Goal: Find specific page/section: Find specific page/section

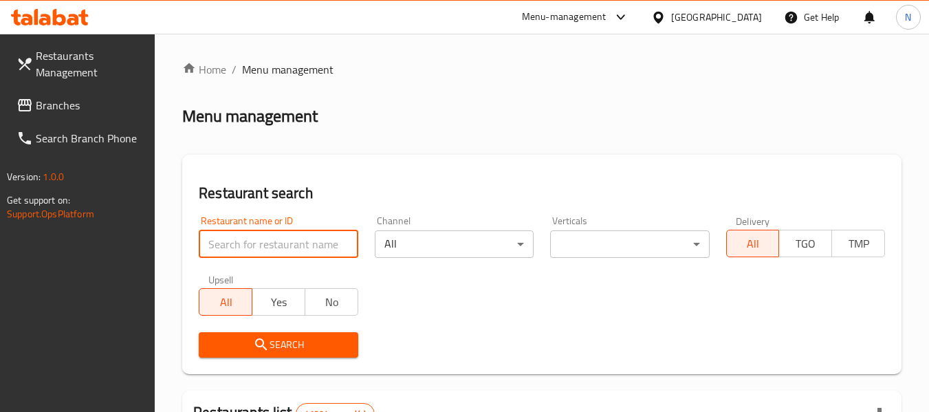
click at [267, 245] on input "search" at bounding box center [278, 243] width 159 height 27
type input "632768"
click button "Search" at bounding box center [278, 344] width 159 height 25
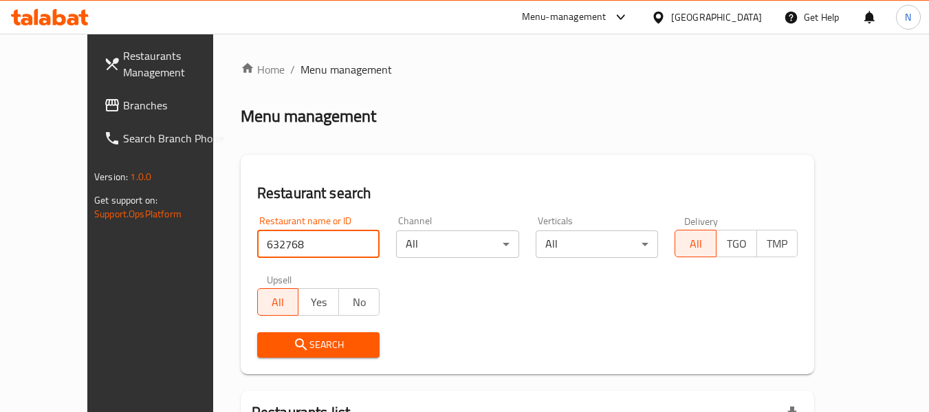
click at [265, 242] on input "632768" at bounding box center [318, 243] width 123 height 27
click button "Search" at bounding box center [318, 344] width 123 height 25
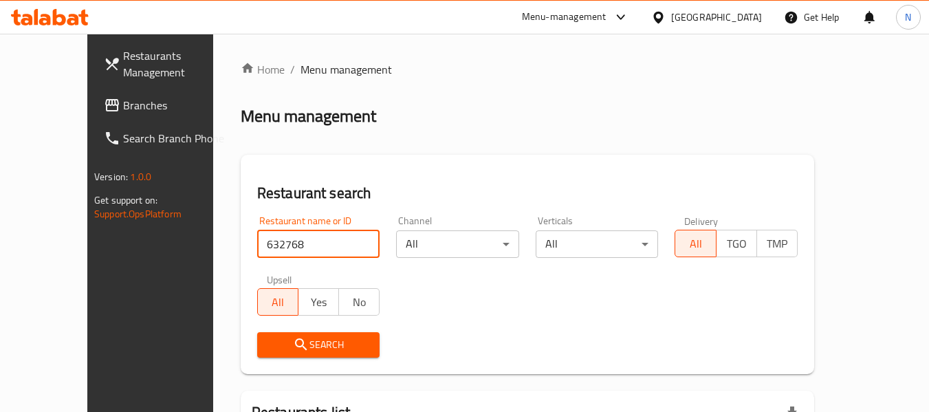
click at [283, 347] on span "Search" at bounding box center [318, 344] width 101 height 17
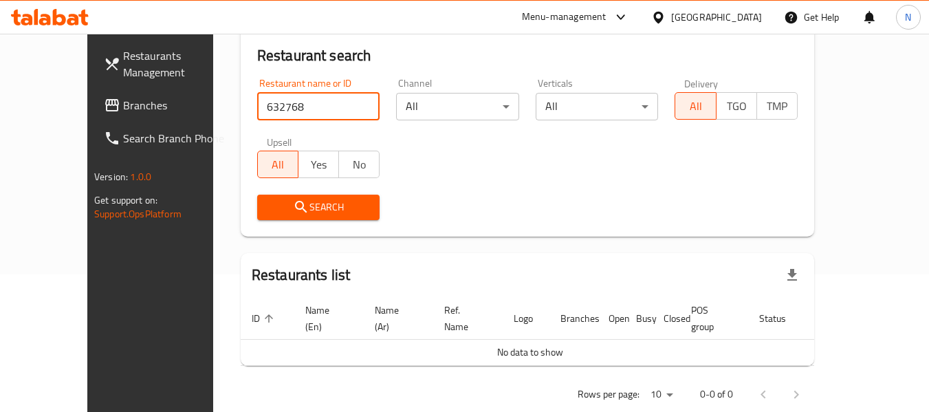
click at [345, 107] on input "632768" at bounding box center [318, 106] width 123 height 27
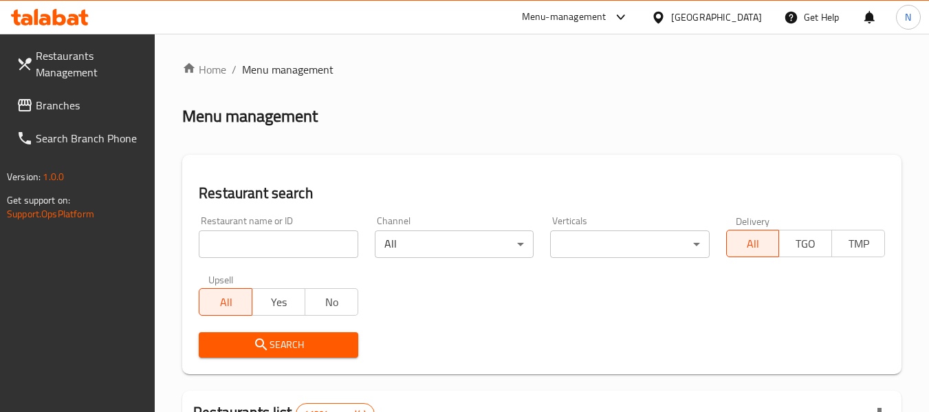
click at [267, 234] on input "search" at bounding box center [278, 243] width 159 height 27
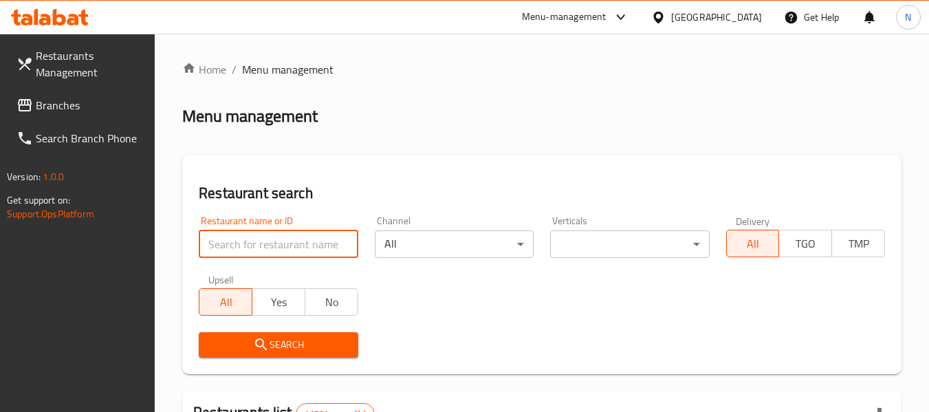
paste input "632768"
type input "632768"
click button "Search" at bounding box center [278, 344] width 159 height 25
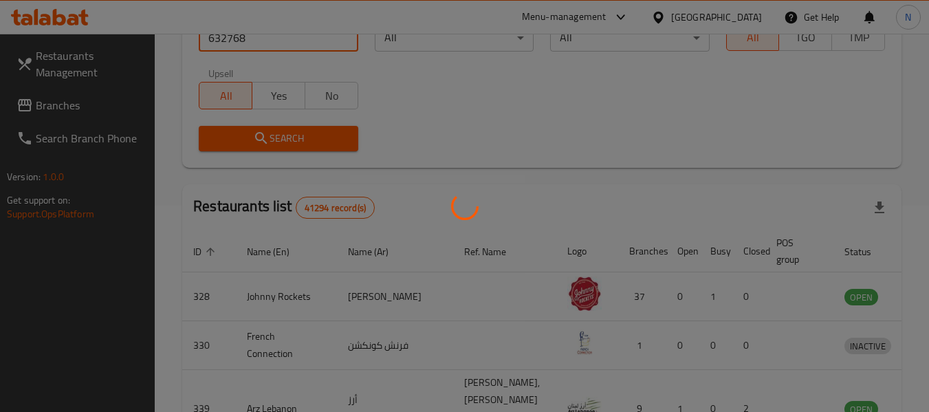
scroll to position [150, 0]
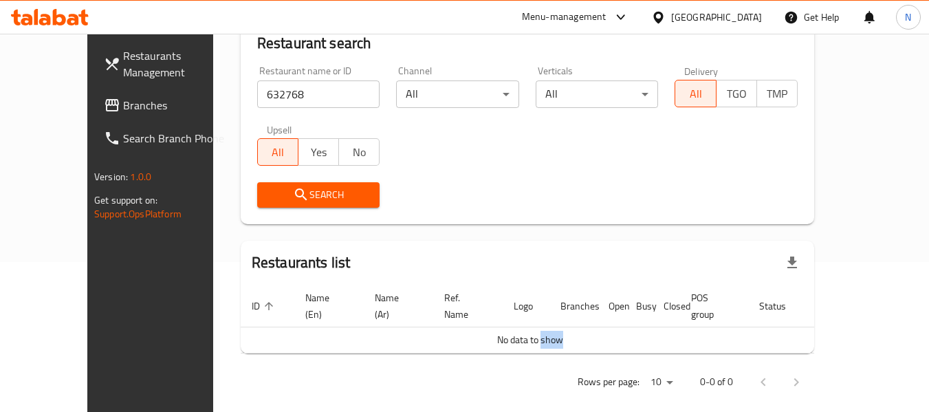
drag, startPoint x: 528, startPoint y: 329, endPoint x: 573, endPoint y: 329, distance: 45.4
click at [573, 329] on td "No data to show" at bounding box center [530, 340] width 579 height 26
click at [495, 199] on div "Search" at bounding box center [527, 195] width 557 height 42
drag, startPoint x: 80, startPoint y: 106, endPoint x: 97, endPoint y: 133, distance: 32.1
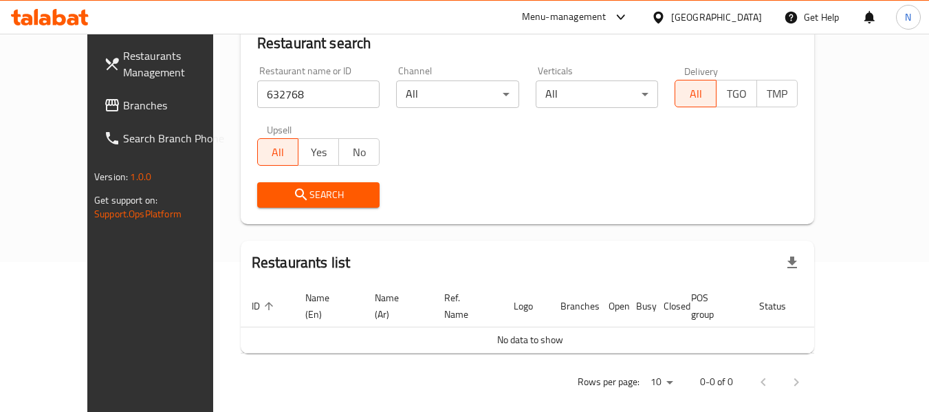
click at [123, 106] on span "Branches" at bounding box center [177, 105] width 109 height 16
